Goal: Use online tool/utility: Utilize a website feature to perform a specific function

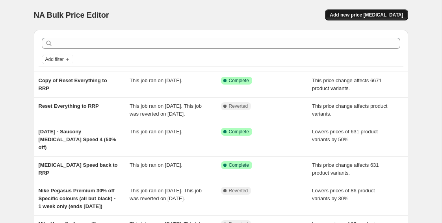
click at [341, 18] on button "Add new price [MEDICAL_DATA]" at bounding box center [366, 14] width 83 height 11
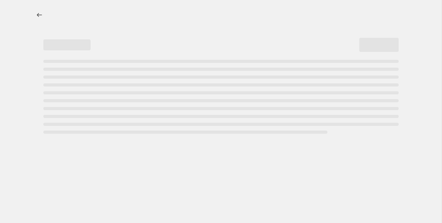
select select "percentage"
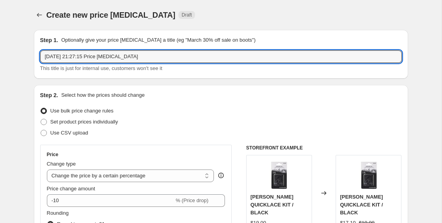
drag, startPoint x: 152, startPoint y: 59, endPoint x: -18, endPoint y: 25, distance: 173.3
click at [0, 25] on html "Home Settings Plans Skip to content Create new price change job. This page is r…" at bounding box center [221, 111] width 442 height 223
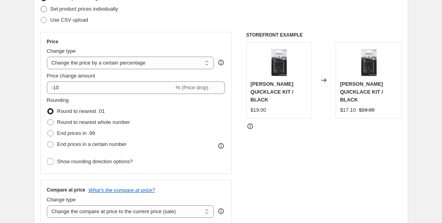
scroll to position [114, 0]
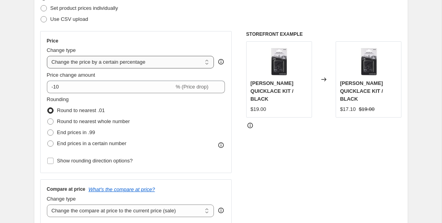
type input "Reset to RRP"
click at [76, 61] on select "Change the price to a certain amount Change the price by a certain amount Chang…" at bounding box center [130, 62] width 167 height 13
select select "ecap"
click at [47, 56] on select "Change the price to a certain amount Change the price by a certain amount Chang…" at bounding box center [130, 62] width 167 height 13
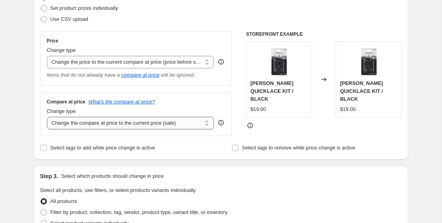
click at [76, 122] on select "Change the compare at price to the current price (sale) Change the compare at p…" at bounding box center [130, 123] width 167 height 13
select select "remove"
click at [47, 117] on select "Change the compare at price to the current price (sale) Change the compare at p…" at bounding box center [130, 123] width 167 height 13
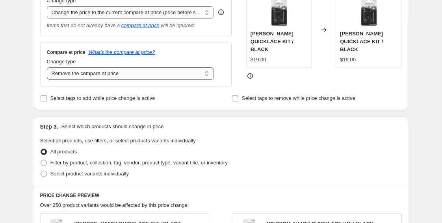
scroll to position [174, 0]
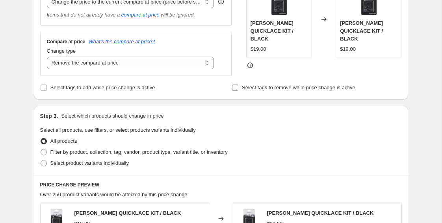
click at [233, 87] on input "Select tags to remove while price change is active" at bounding box center [235, 88] width 6 height 6
checkbox input "true"
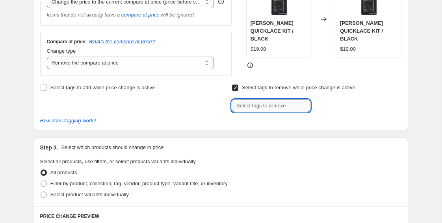
click at [248, 102] on input "text" at bounding box center [270, 106] width 79 height 13
type input "Final Sale"
click at [326, 103] on b "Add" at bounding box center [321, 105] width 9 height 6
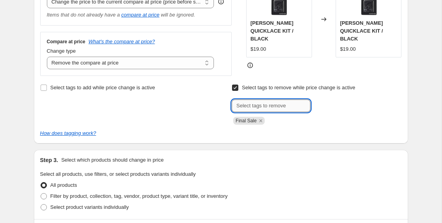
click at [273, 110] on input "text" at bounding box center [270, 106] width 79 height 13
type input "Exchanges Only"
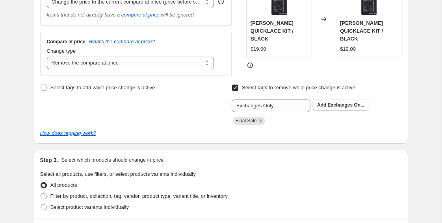
click at [325, 111] on div "Exchanges Only Add Exchanges On..." at bounding box center [316, 106] width 170 height 13
click at [330, 106] on span "Exchanges On..." at bounding box center [345, 105] width 37 height 6
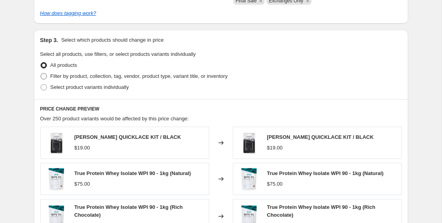
scroll to position [296, 0]
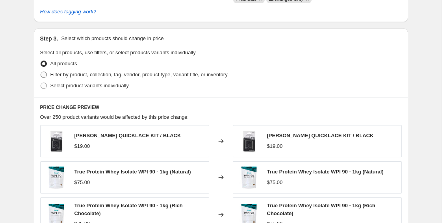
click at [127, 74] on span "Filter by product, collection, tag, vendor, product type, variant title, or inv…" at bounding box center [138, 75] width 177 height 6
click at [41, 72] on input "Filter by product, collection, tag, vendor, product type, variant title, or inv…" at bounding box center [41, 72] width 0 height 0
radio input "true"
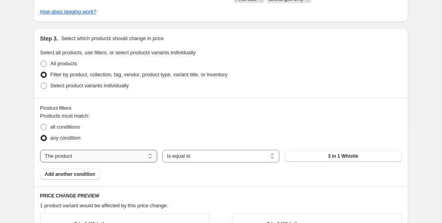
click at [113, 153] on select "The product The product's collection The product's tag The product's vendor The…" at bounding box center [98, 156] width 117 height 13
select select "collection"
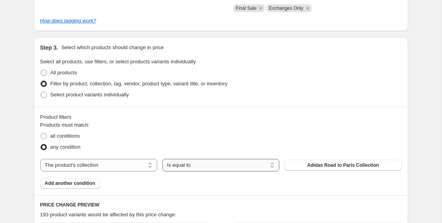
click at [260, 161] on select "Is equal to Is not equal to" at bounding box center [220, 165] width 117 height 13
click at [326, 162] on button "Adidas Road to Paris Collection" at bounding box center [342, 165] width 117 height 11
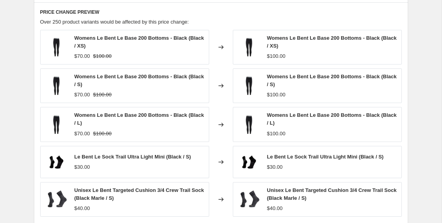
scroll to position [619, 0]
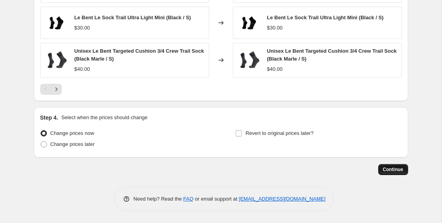
click at [382, 173] on button "Continue" at bounding box center [393, 169] width 30 height 11
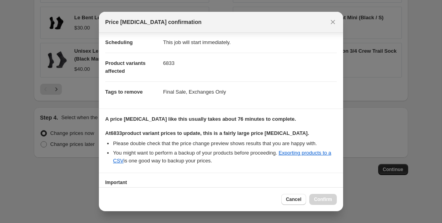
scroll to position [124, 0]
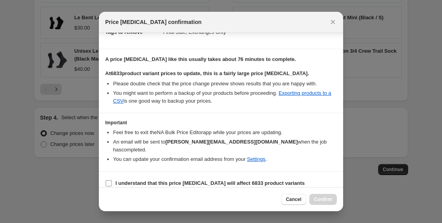
click at [263, 179] on span "I understand that this price change job will affect 6833 product variants" at bounding box center [209, 183] width 189 height 8
click at [112, 180] on input "I understand that this price change job will affect 6833 product variants" at bounding box center [108, 183] width 6 height 6
checkbox input "true"
click at [322, 202] on span "Confirm" at bounding box center [323, 199] width 18 height 6
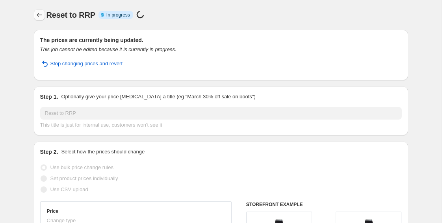
click at [40, 17] on icon "Price change jobs" at bounding box center [39, 15] width 8 height 8
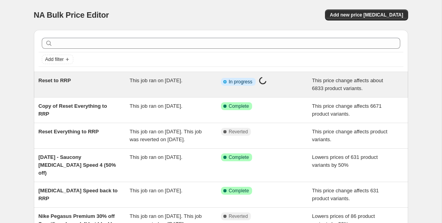
click at [118, 96] on div "Reset to RRP This job ran on 24 September 2025. Info Partially complete In prog…" at bounding box center [221, 84] width 374 height 25
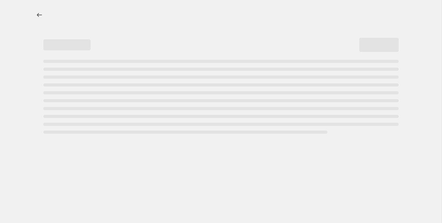
select select "ecap"
select select "remove"
select select "collection"
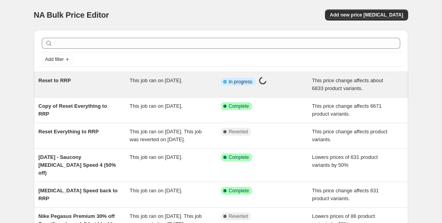
click at [101, 86] on div "Reset to RRP" at bounding box center [84, 85] width 91 height 16
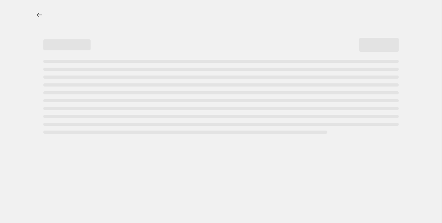
select select "ecap"
select select "remove"
select select "collection"
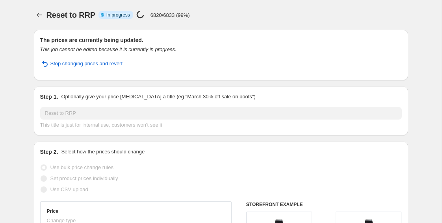
select select "ecap"
select select "remove"
select select "collection"
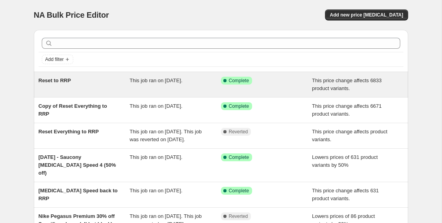
click at [76, 95] on div "Reset to RRP This job ran on [DATE]. Success Complete Complete This price chang…" at bounding box center [221, 84] width 374 height 25
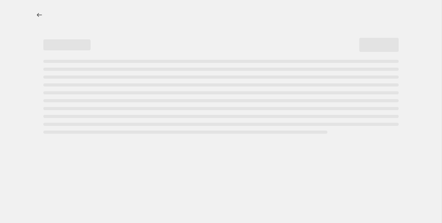
select select "ecap"
select select "remove"
select select "collection"
